Goal: Information Seeking & Learning: Learn about a topic

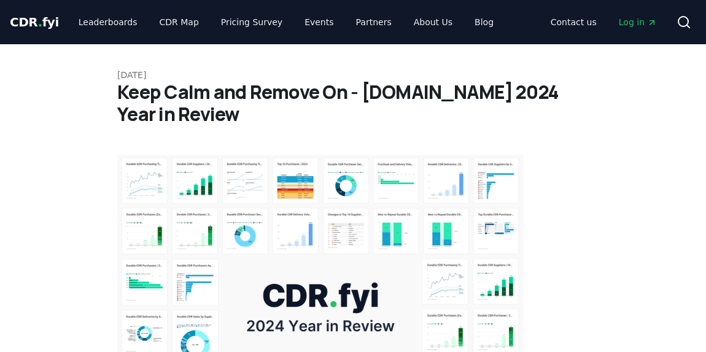
scroll to position [3477, 0]
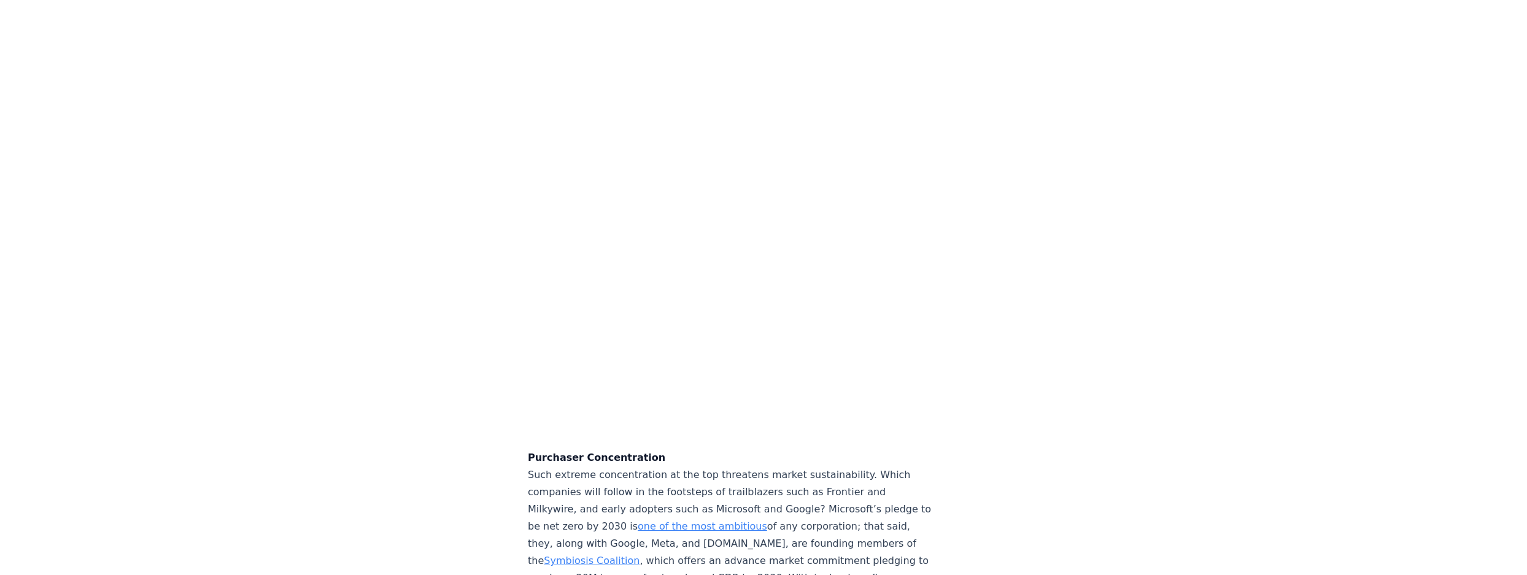
scroll to position [3478, 0]
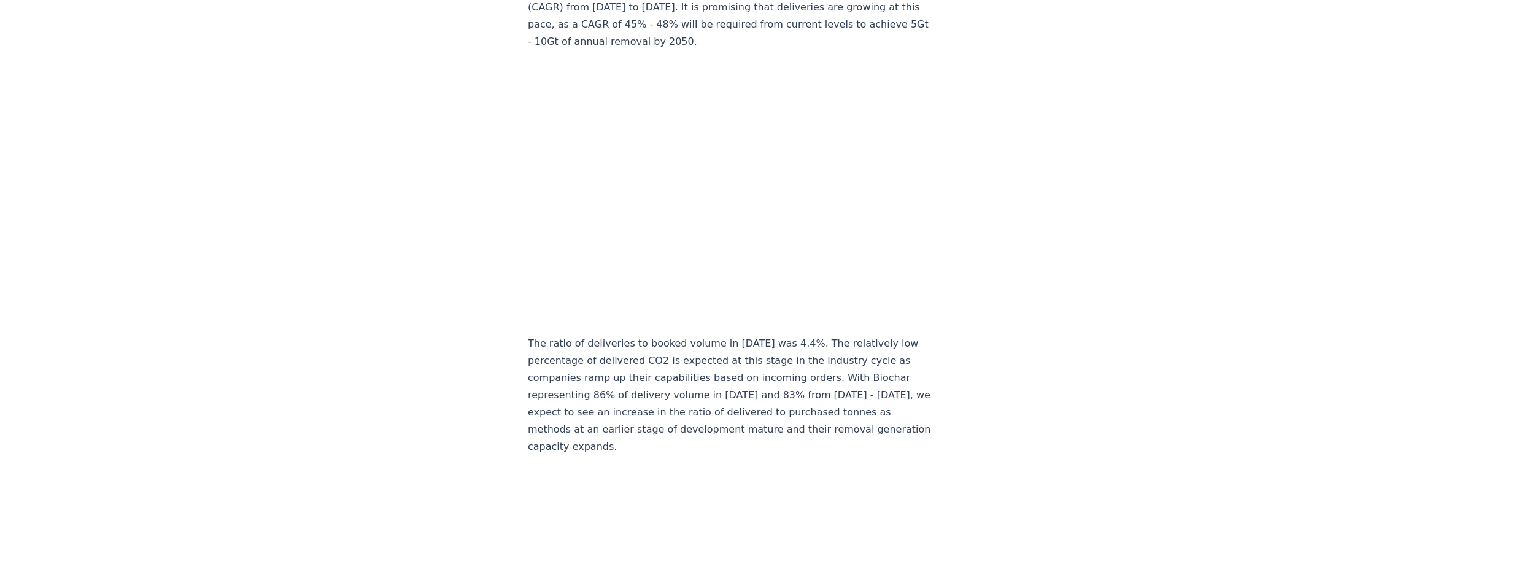
scroll to position [6379, 0]
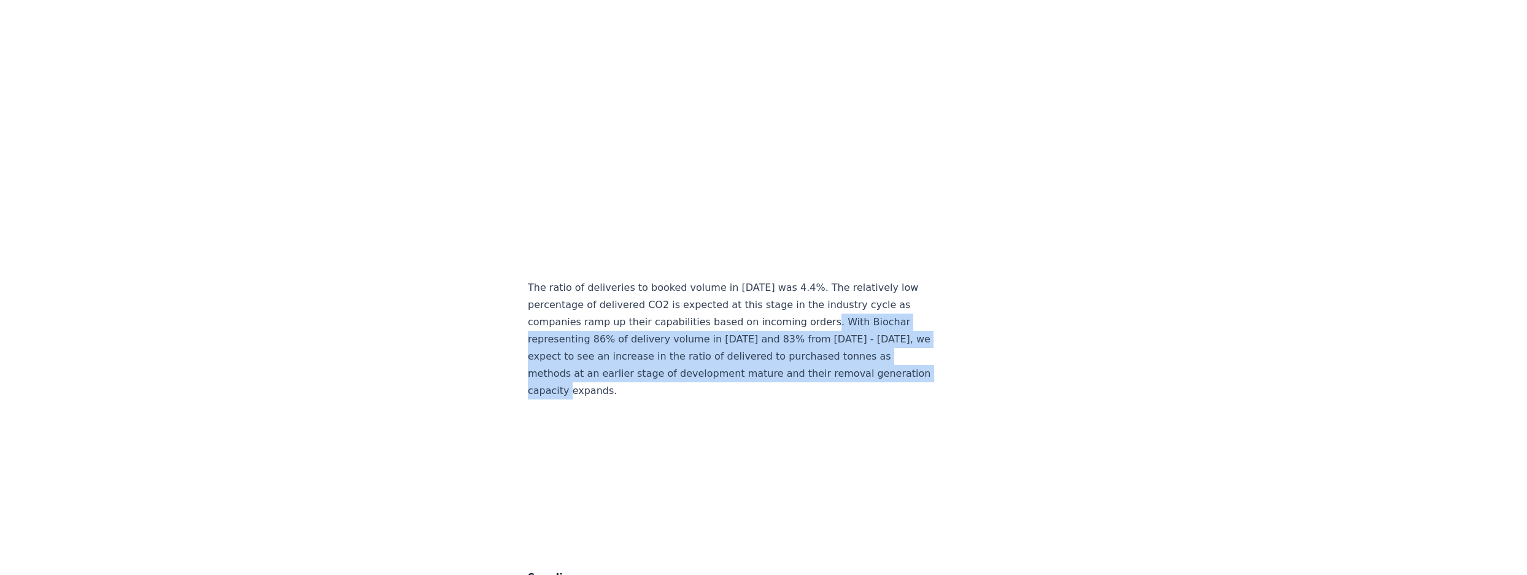
drag, startPoint x: 816, startPoint y: 301, endPoint x: 671, endPoint y: 369, distance: 160.0
click at [671, 351] on p "The ratio of deliveries to booked volume in 2024 was 4.4%. The relatively low p…" at bounding box center [731, 339] width 406 height 120
drag, startPoint x: 684, startPoint y: 369, endPoint x: 817, endPoint y: 298, distance: 151.8
click at [705, 298] on p "The ratio of deliveries to booked volume in 2024 was 4.4%. The relatively low p…" at bounding box center [731, 339] width 406 height 120
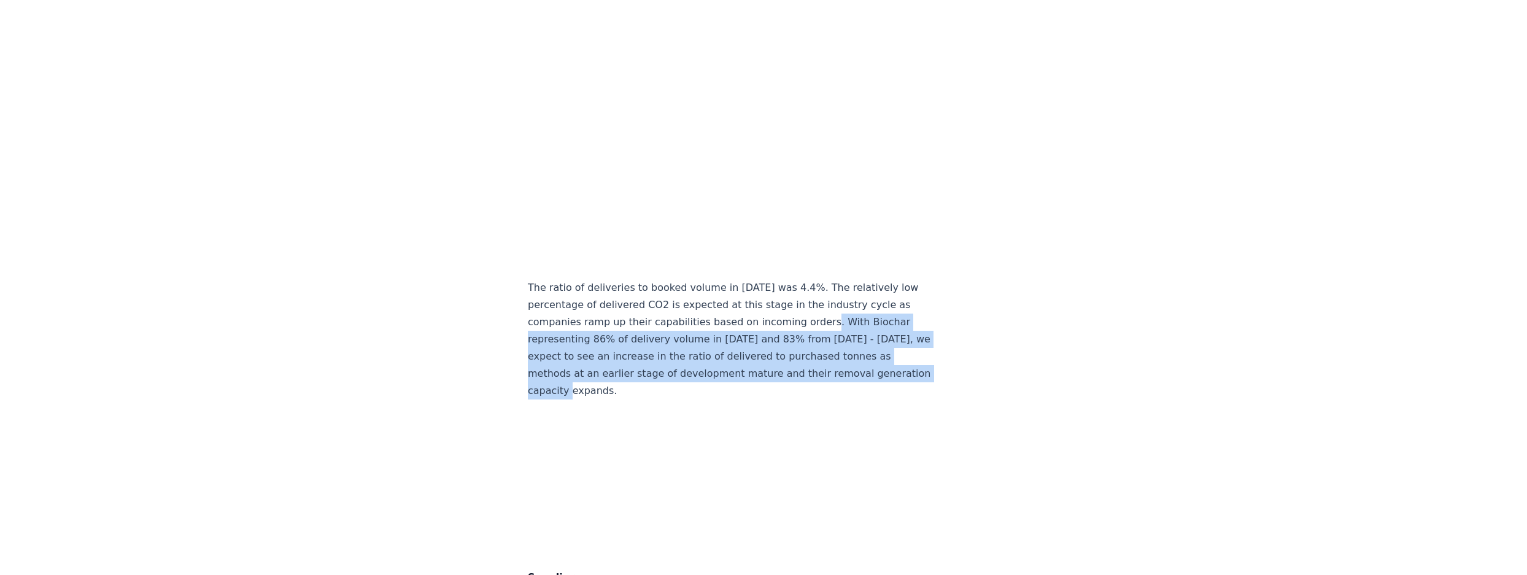
copy p "With Biochar representing 86% of delivery volume in 2024 and 83% from 2020 - 20…"
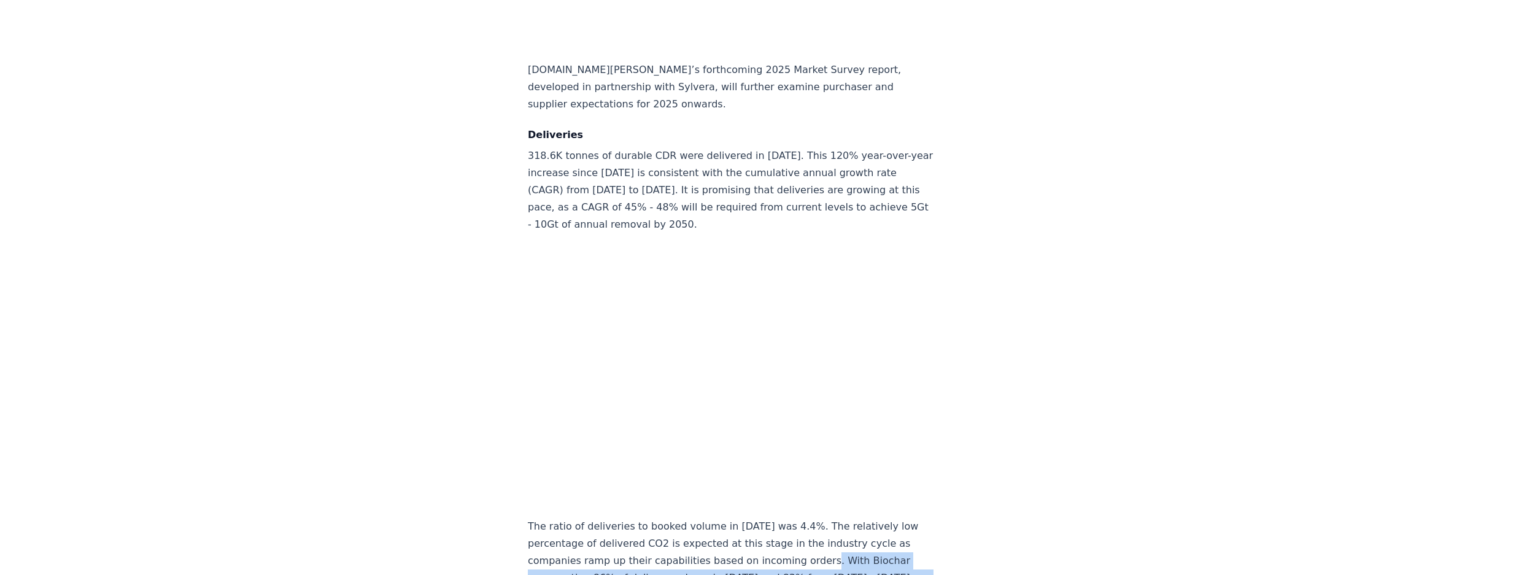
scroll to position [6268, 0]
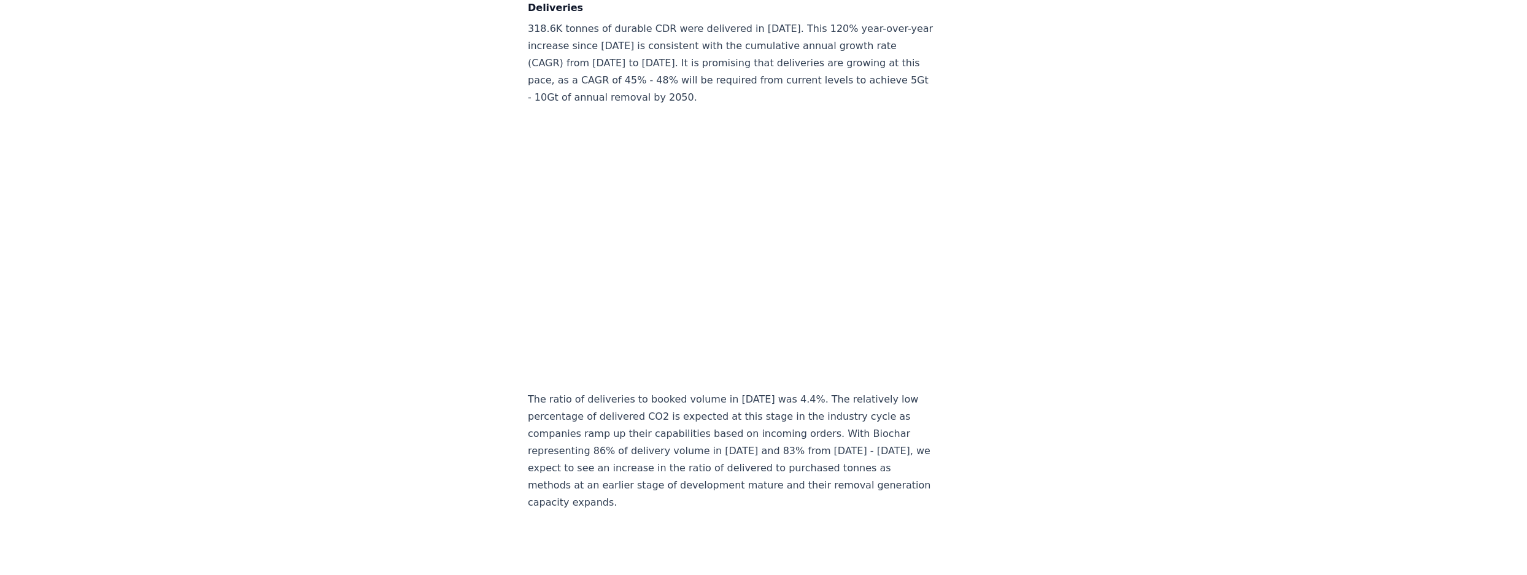
click at [705, 296] on article "February 14, 2025 Keep Calm and Remove On - CDR.fyi 2024 Year in Review Highlig…" at bounding box center [763, 501] width 471 height 13448
click at [705, 351] on div "February 14, 2025 Keep Calm and Remove On - CDR.fyi 2024 Year in Review Highlig…" at bounding box center [763, 501] width 859 height 13448
drag, startPoint x: 1096, startPoint y: 261, endPoint x: 1088, endPoint y: 253, distance: 11.3
click at [705, 261] on div "February 14, 2025 Keep Calm and Remove On - CDR.fyi 2024 Year in Review Highlig…" at bounding box center [763, 501] width 859 height 13448
click at [705, 307] on div "February 14, 2025 Keep Calm and Remove On - CDR.fyi 2024 Year in Review Highlig…" at bounding box center [763, 501] width 859 height 13448
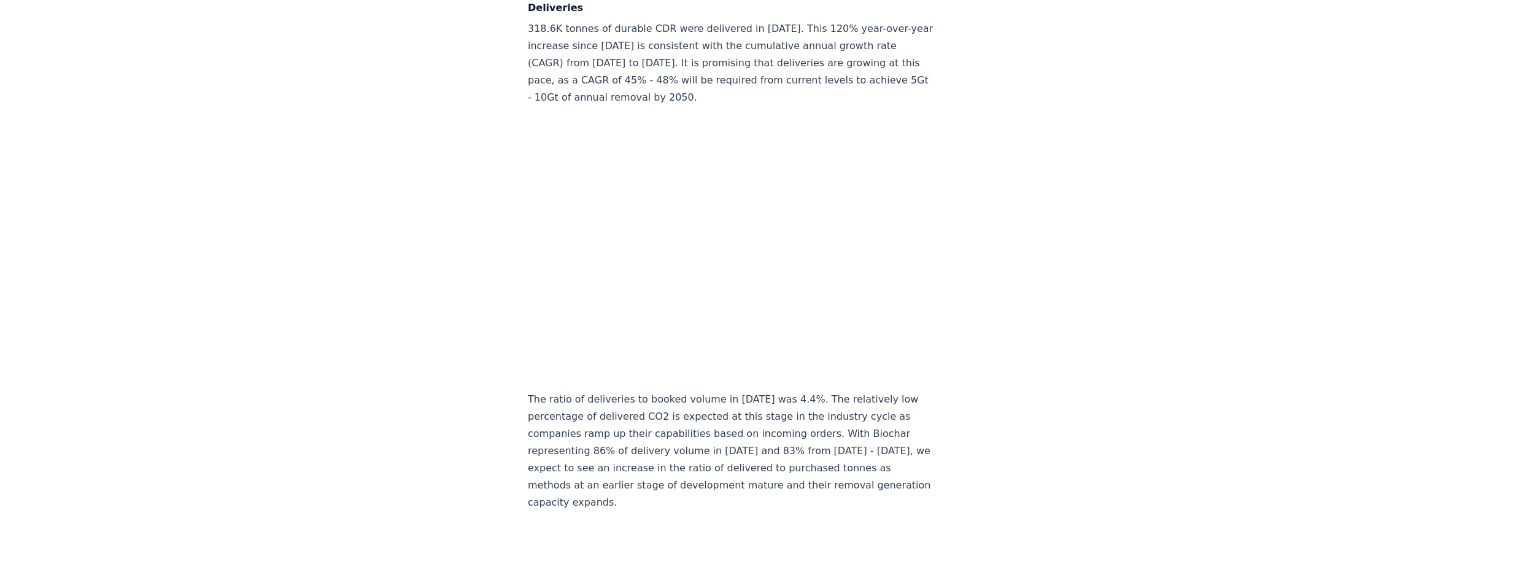
drag, startPoint x: 1507, startPoint y: 137, endPoint x: 1485, endPoint y: 147, distance: 23.6
click at [705, 137] on div "February 14, 2025 Keep Calm and Remove On - CDR.fyi 2024 Year in Review Highlig…" at bounding box center [763, 550] width 1527 height 13546
drag, startPoint x: 1211, startPoint y: 190, endPoint x: 1021, endPoint y: 182, distance: 189.7
click at [705, 190] on div "February 14, 2025 Keep Calm and Remove On - CDR.fyi 2024 Year in Review Highlig…" at bounding box center [763, 550] width 1527 height 13546
click at [705, 183] on article "February 14, 2025 Keep Calm and Remove On - CDR.fyi 2024 Year in Review Highlig…" at bounding box center [763, 501] width 471 height 13448
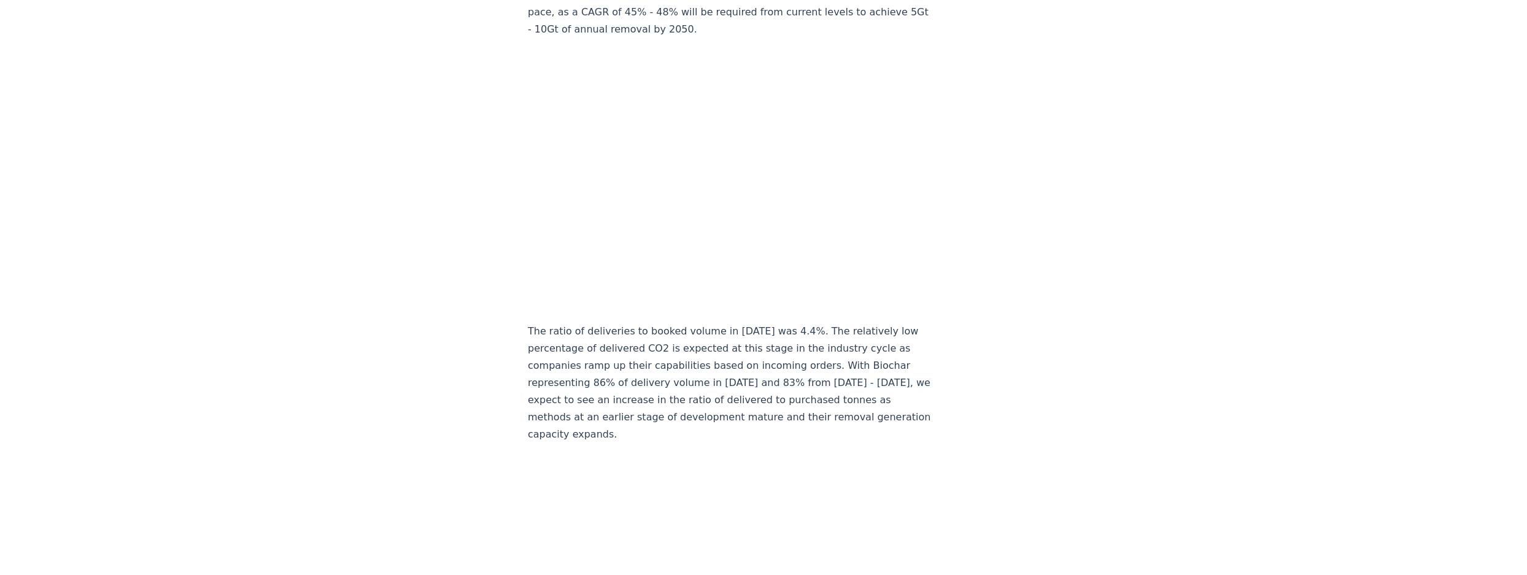
scroll to position [6323, 0]
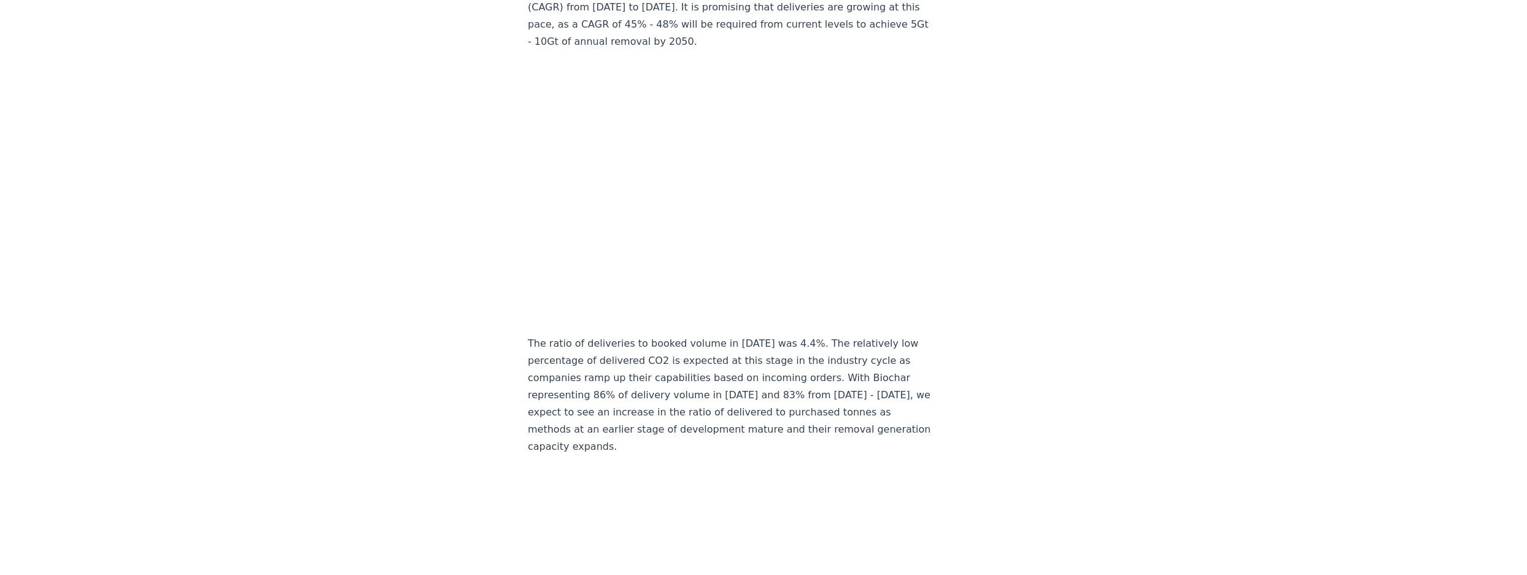
click at [705, 222] on article "February 14, 2025 Keep Calm and Remove On - CDR.fyi 2024 Year in Review Highlig…" at bounding box center [763, 445] width 471 height 13448
click at [491, 48] on div "February 14, 2025 Keep Calm and Remove On - CDR.fyi 2024 Year in Review Highlig…" at bounding box center [763, 445] width 859 height 13448
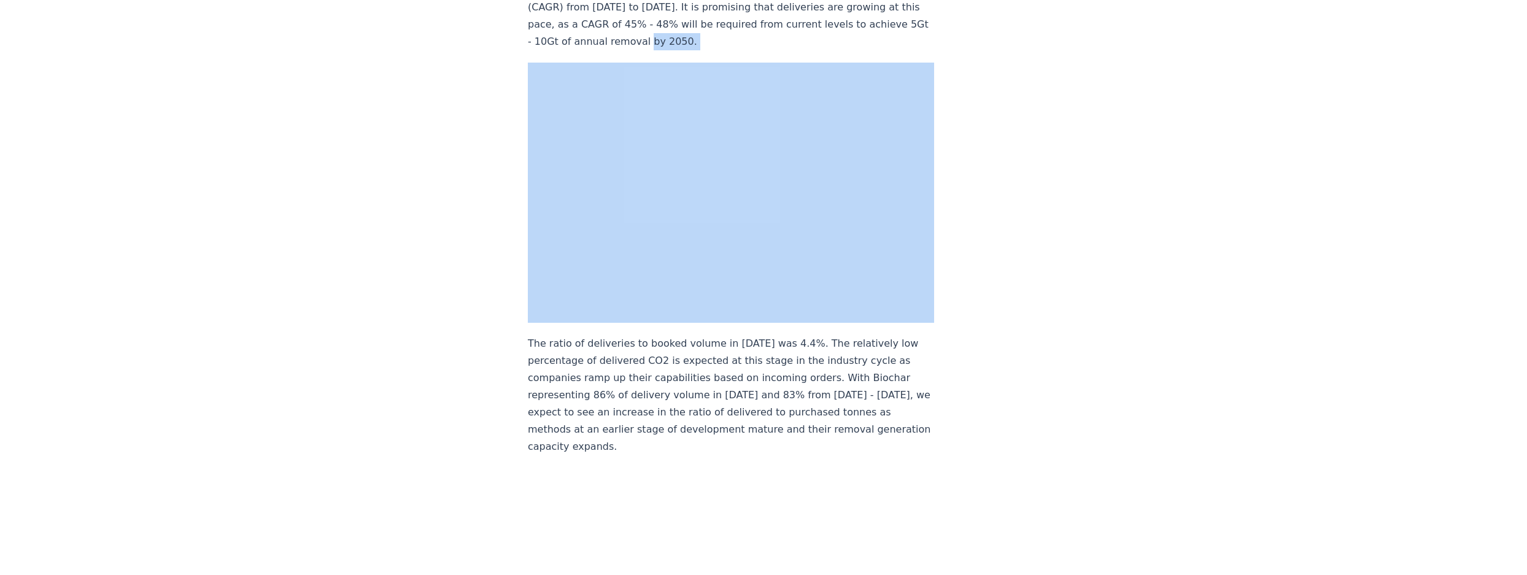
drag, startPoint x: 491, startPoint y: 48, endPoint x: 528, endPoint y: 53, distance: 37.7
click at [144, 28] on div "February 14, 2025 Keep Calm and Remove On - CDR.fyi 2024 Year in Review Highlig…" at bounding box center [763, 494] width 1527 height 13546
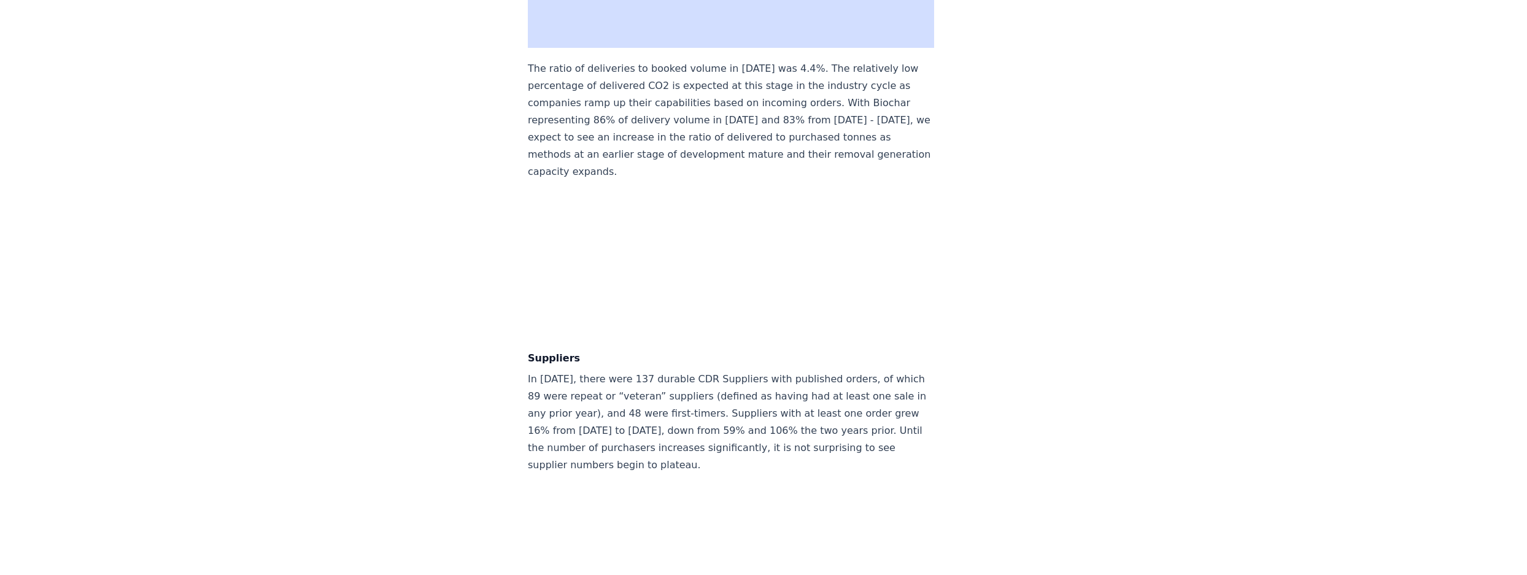
scroll to position [6602, 0]
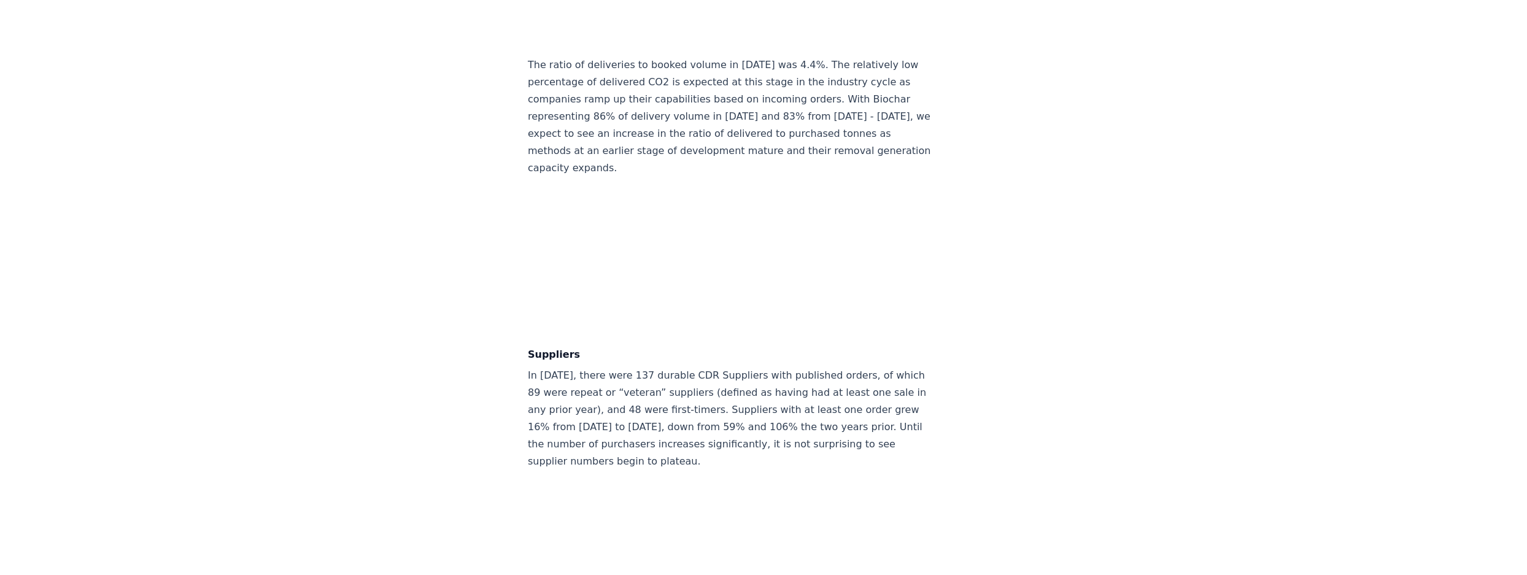
click at [705, 231] on article "February 14, 2025 Keep Calm and Remove On - CDR.fyi 2024 Year in Review Highlig…" at bounding box center [763, 166] width 471 height 13448
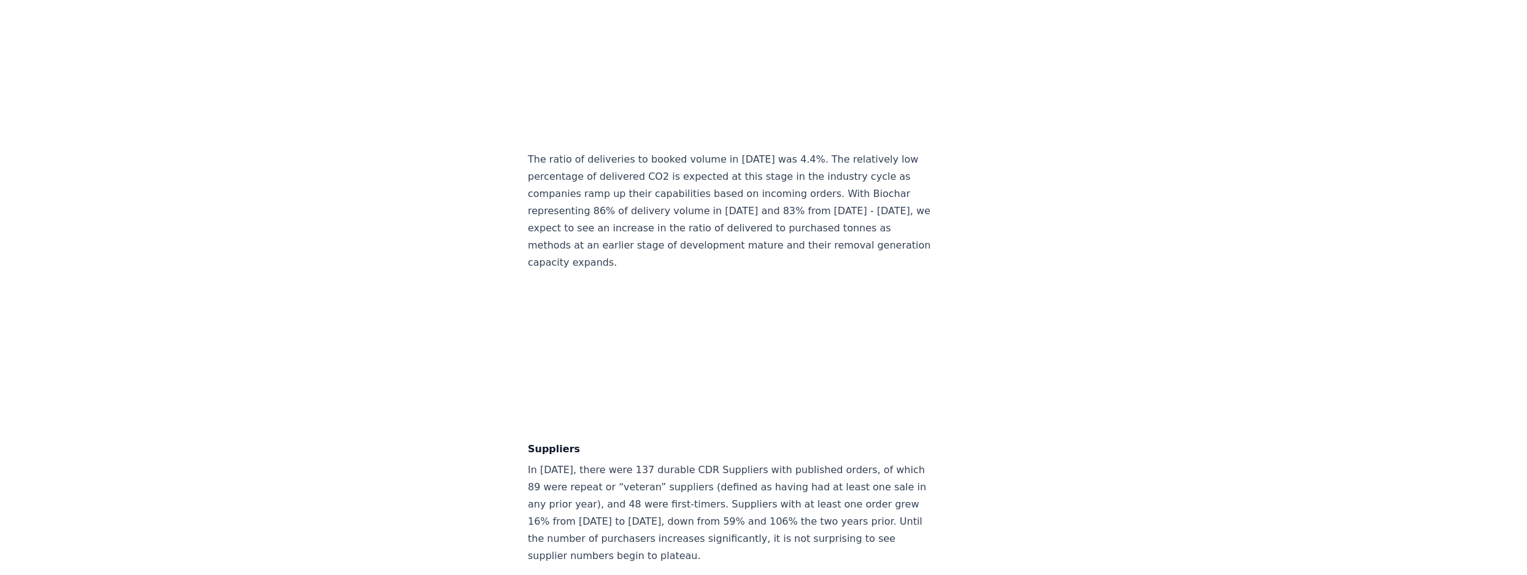
scroll to position [6546, 0]
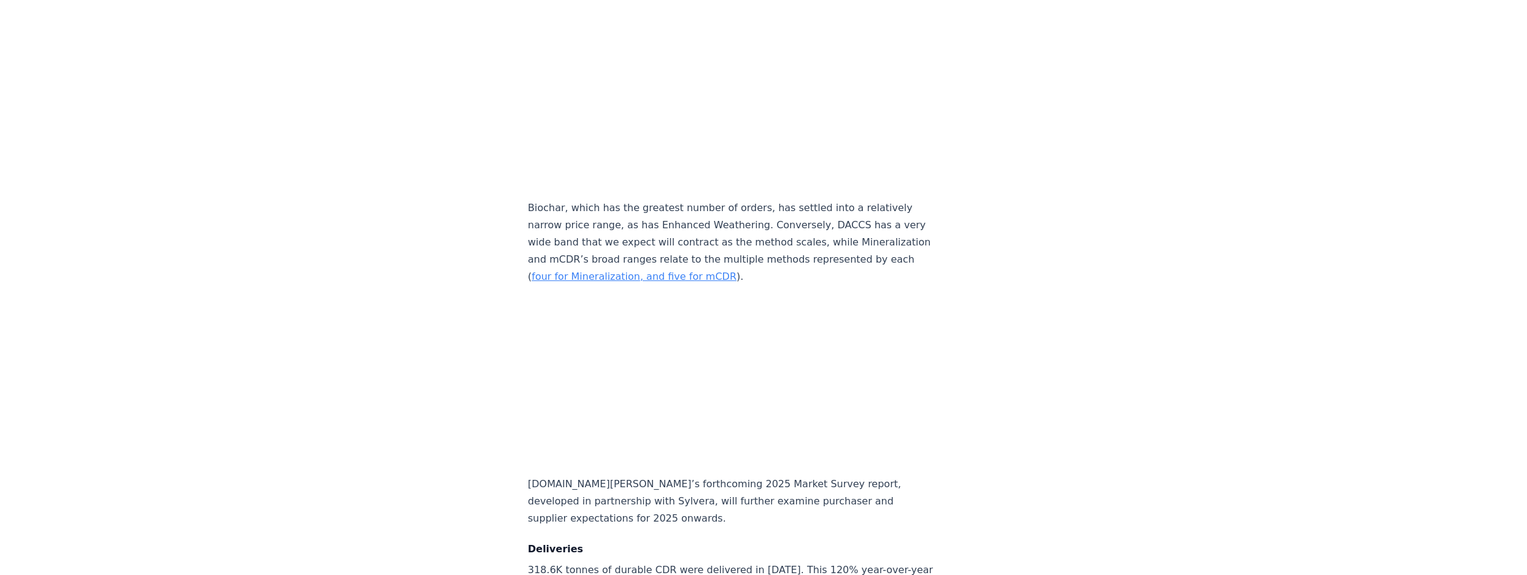
scroll to position [5542, 0]
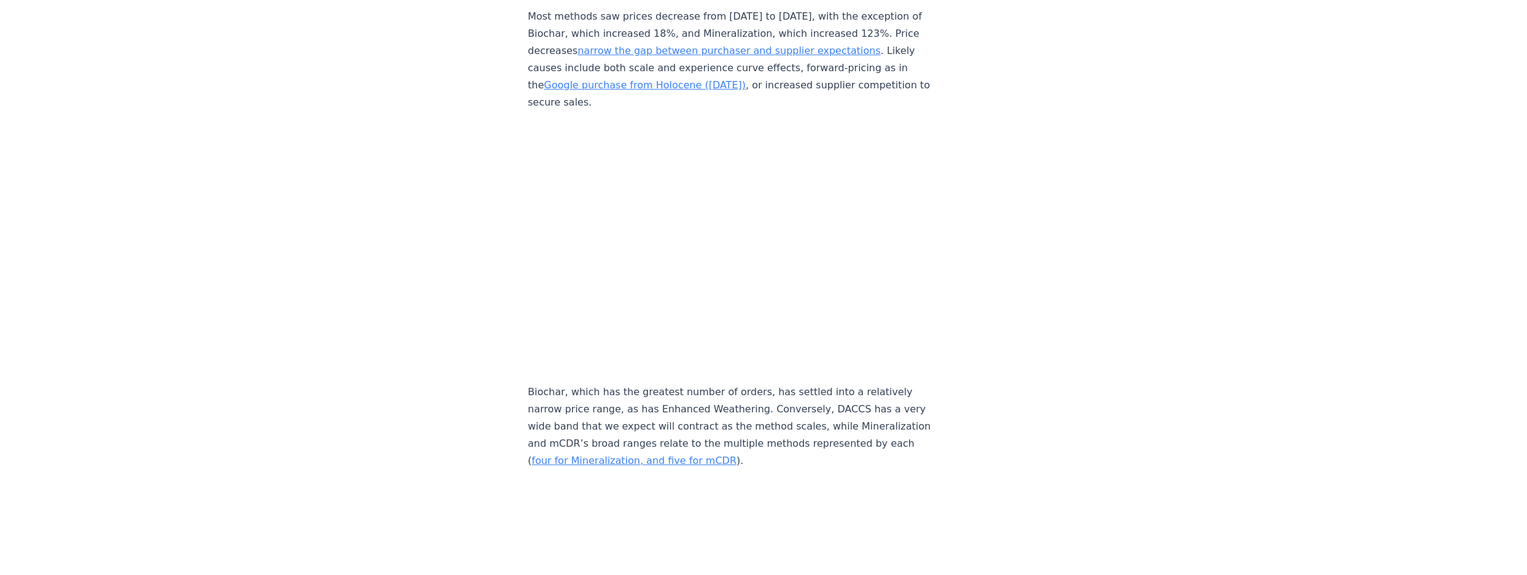
drag, startPoint x: 1157, startPoint y: 163, endPoint x: 947, endPoint y: 136, distance: 211.6
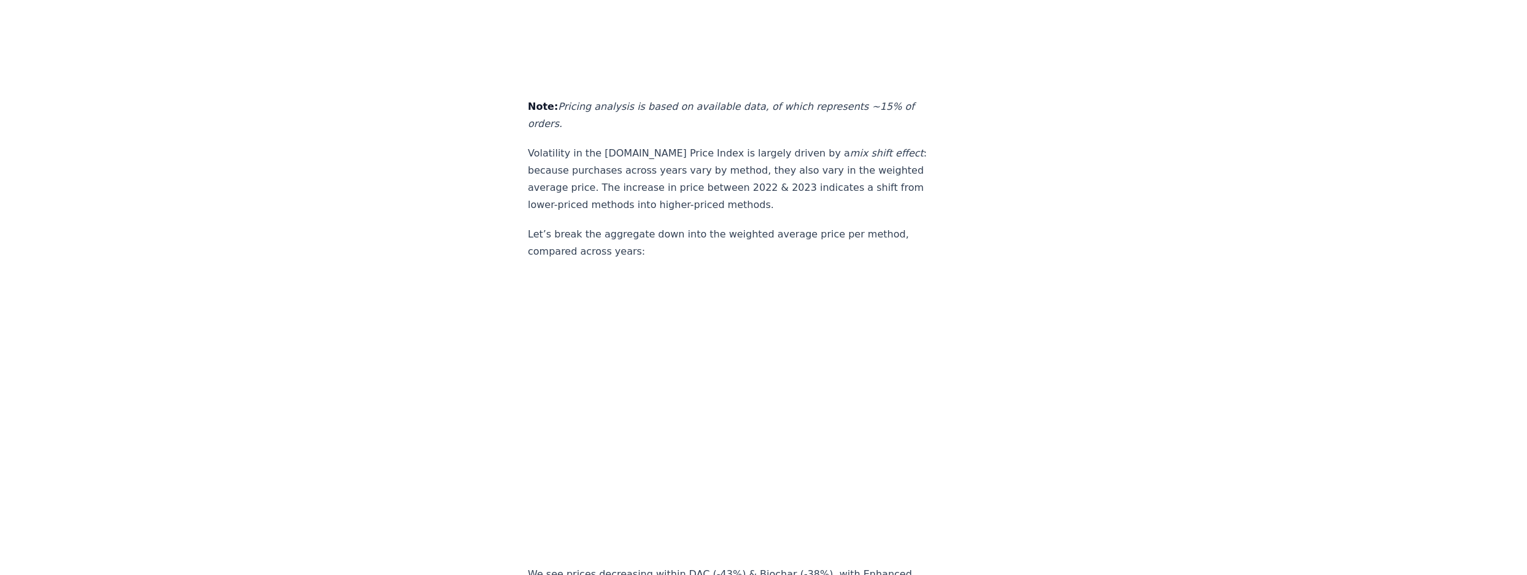
scroll to position [6908, 0]
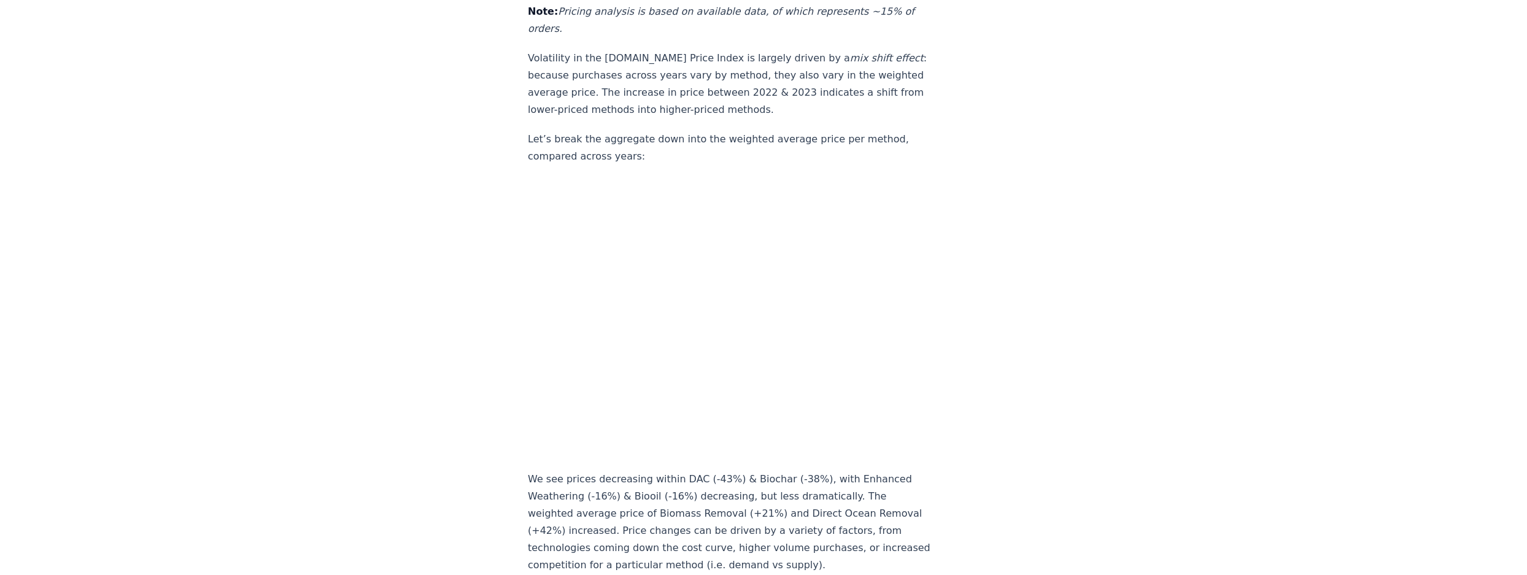
drag, startPoint x: 979, startPoint y: 270, endPoint x: 941, endPoint y: 250, distance: 43.6
drag, startPoint x: 925, startPoint y: 258, endPoint x: 940, endPoint y: 351, distance: 94.5
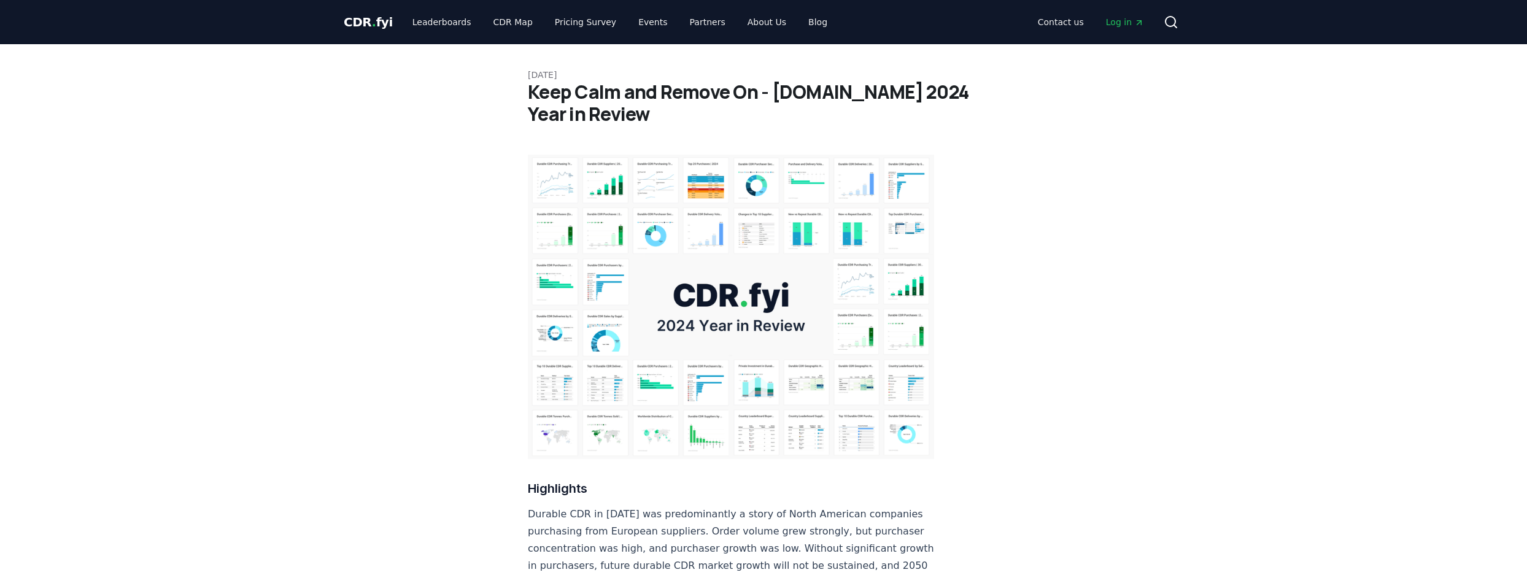
scroll to position [5542, 0]
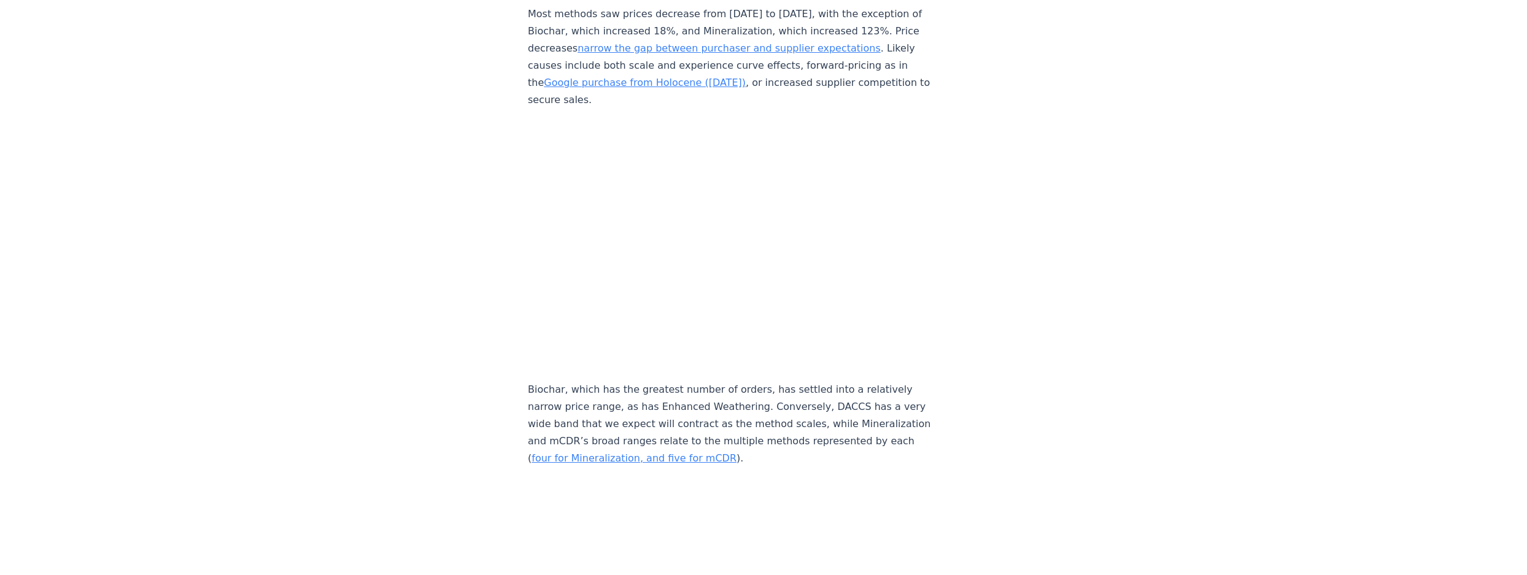
drag, startPoint x: 509, startPoint y: 126, endPoint x: 519, endPoint y: 110, distance: 18.2
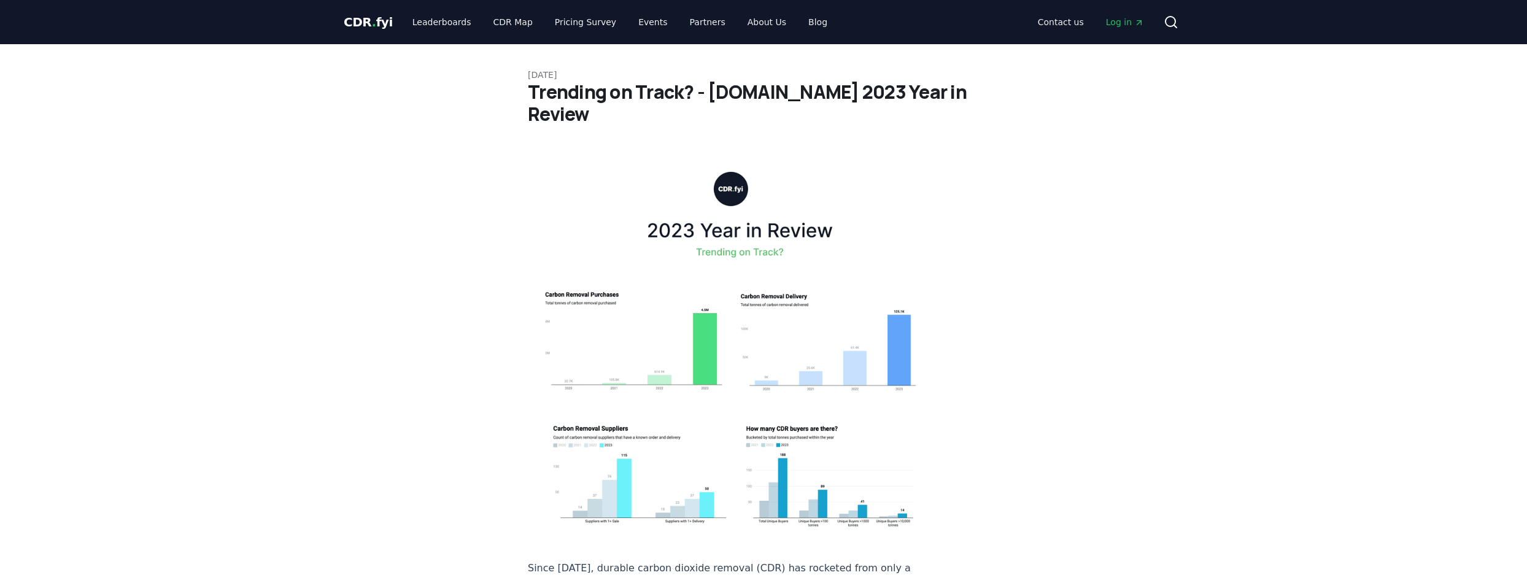
scroll to position [6908, 0]
